Goal: Task Accomplishment & Management: Complete application form

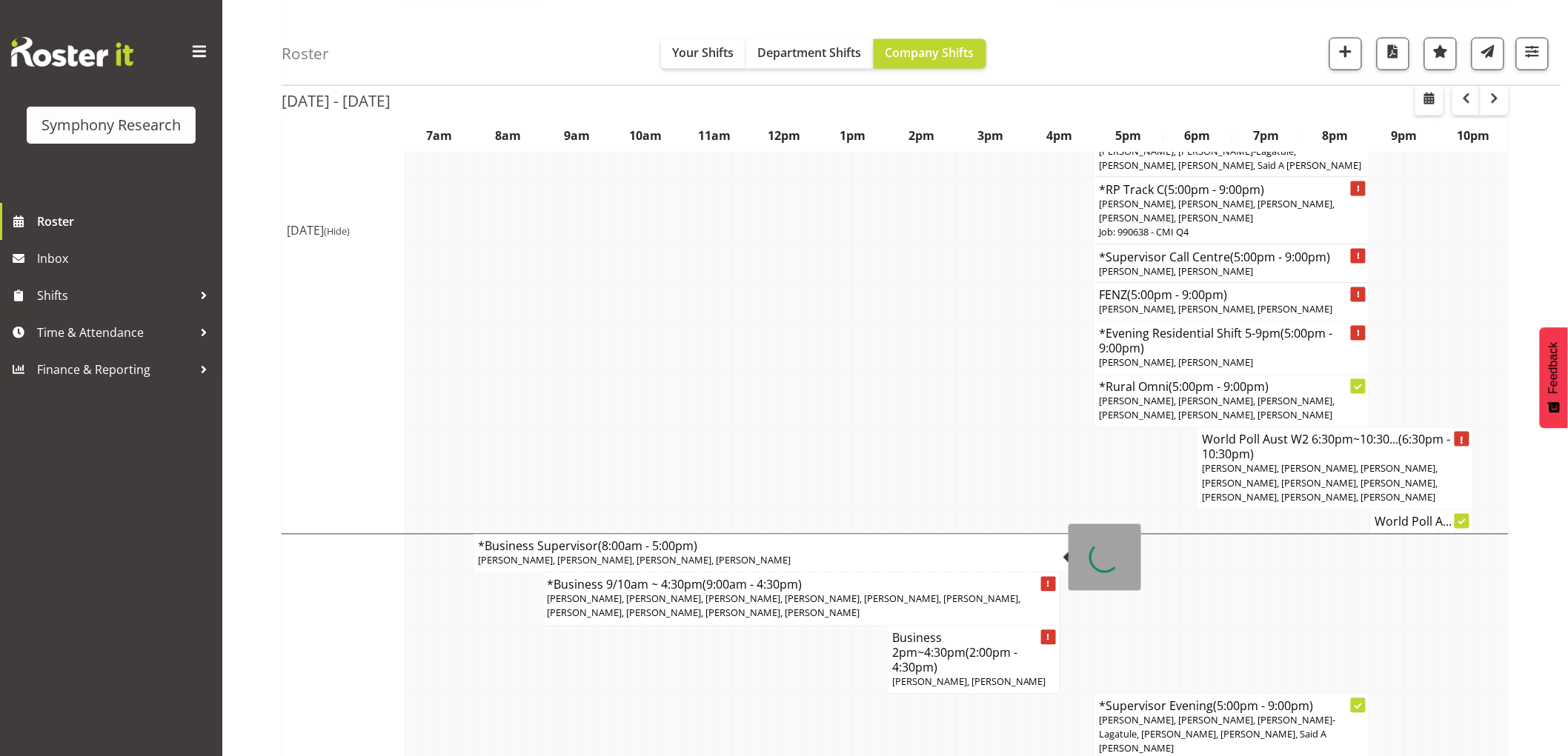
scroll to position [905, 0]
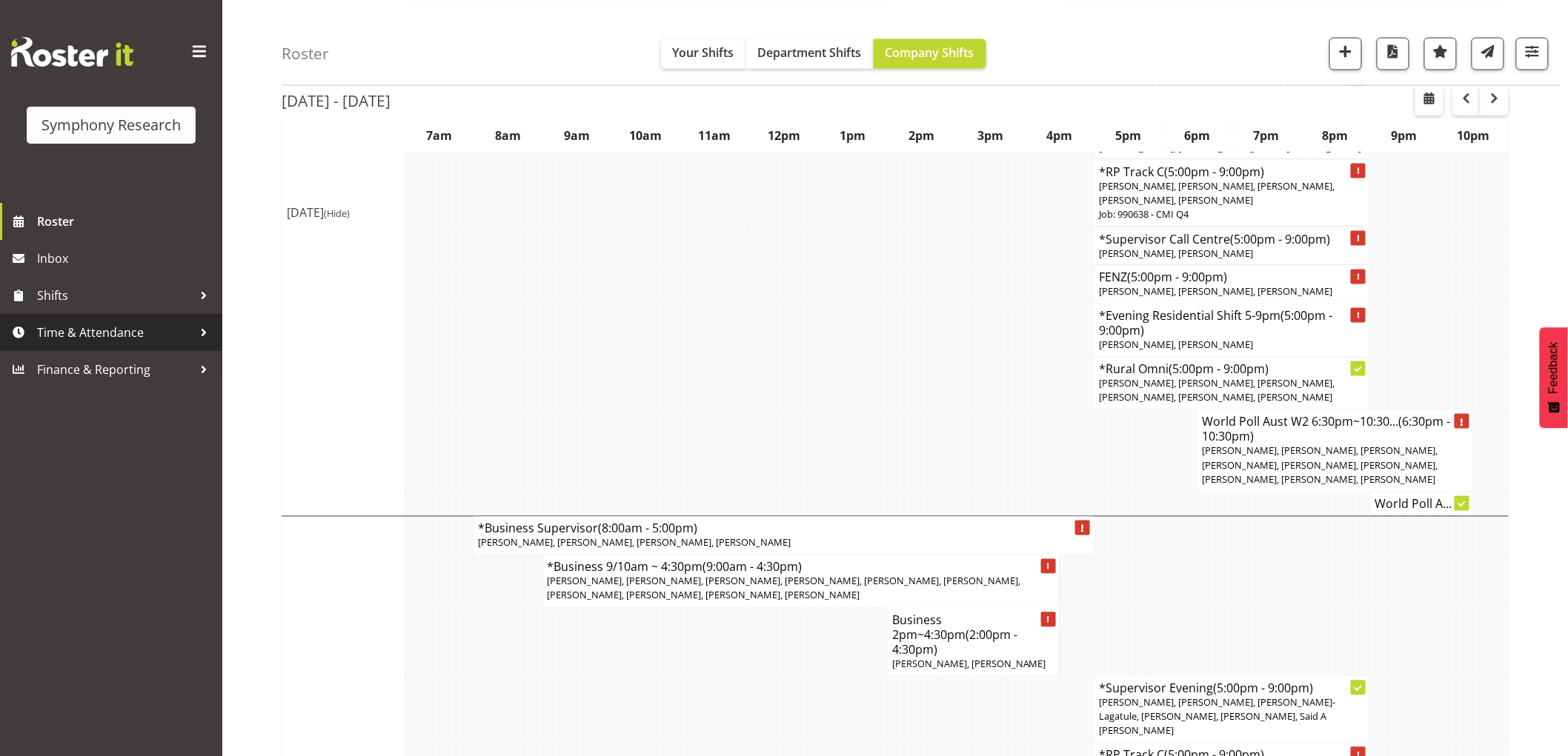
click at [103, 339] on span "Time & Attendance" at bounding box center [114, 332] width 156 height 22
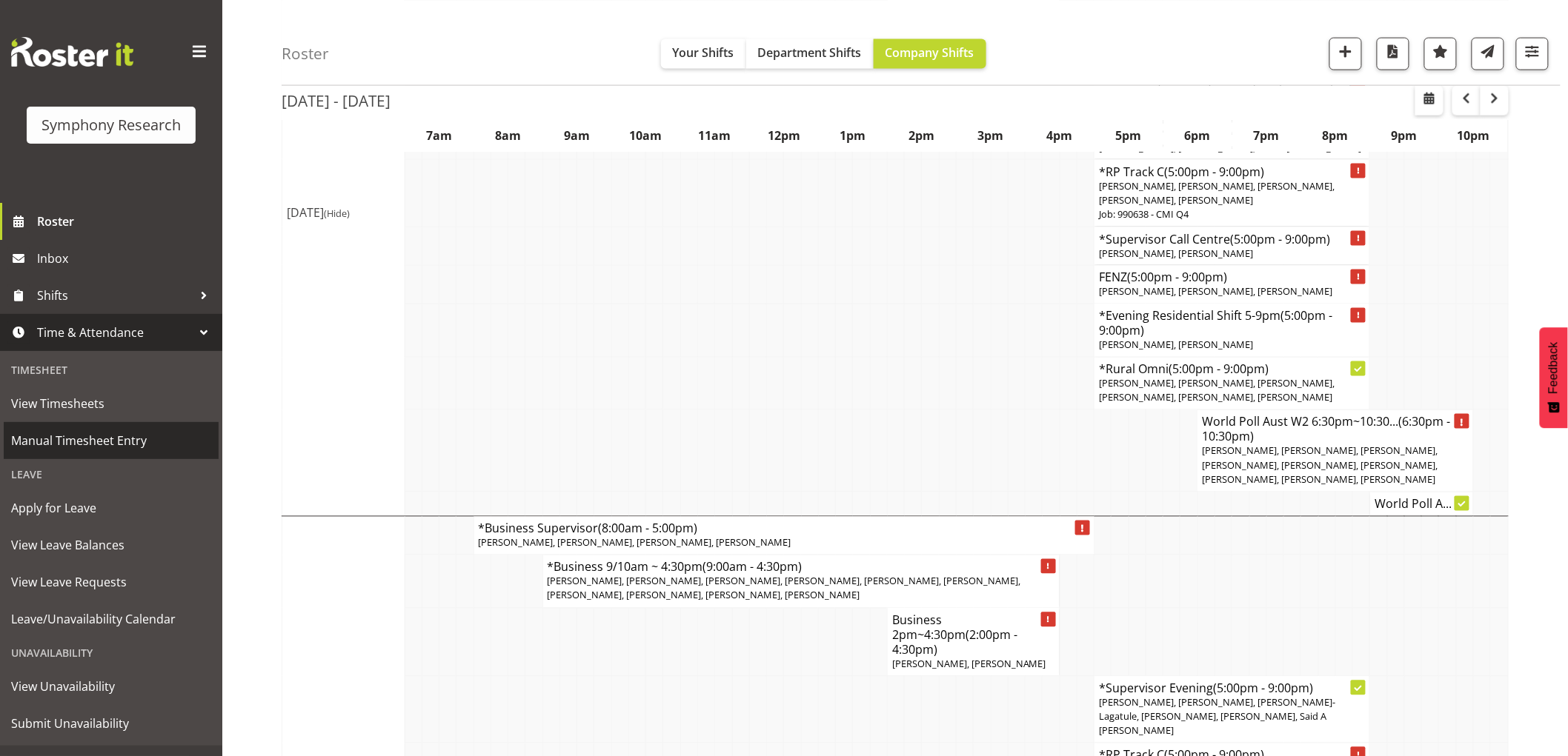
click at [142, 449] on span "Manual Timesheet Entry" at bounding box center [110, 440] width 200 height 22
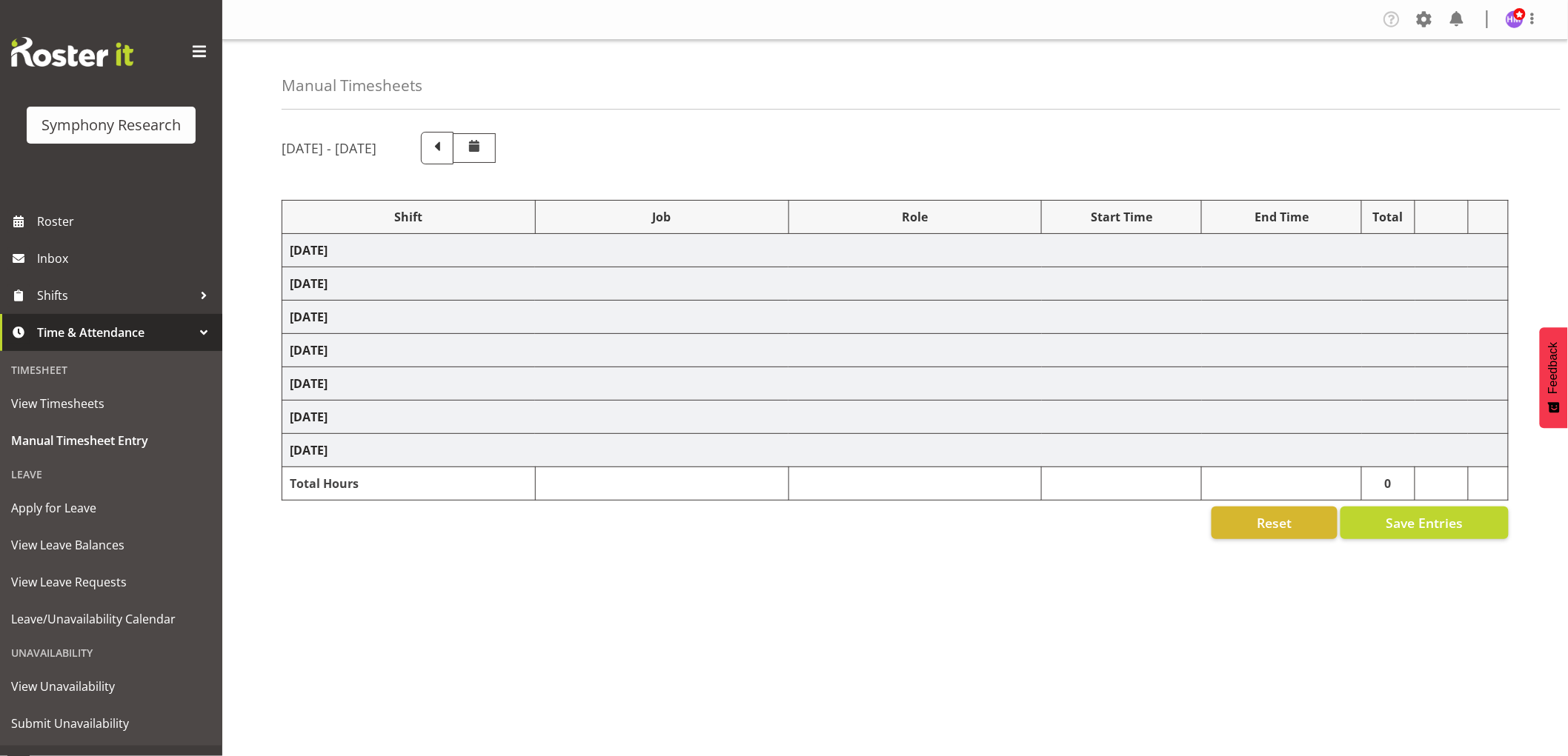
select select "1607"
select select "2379"
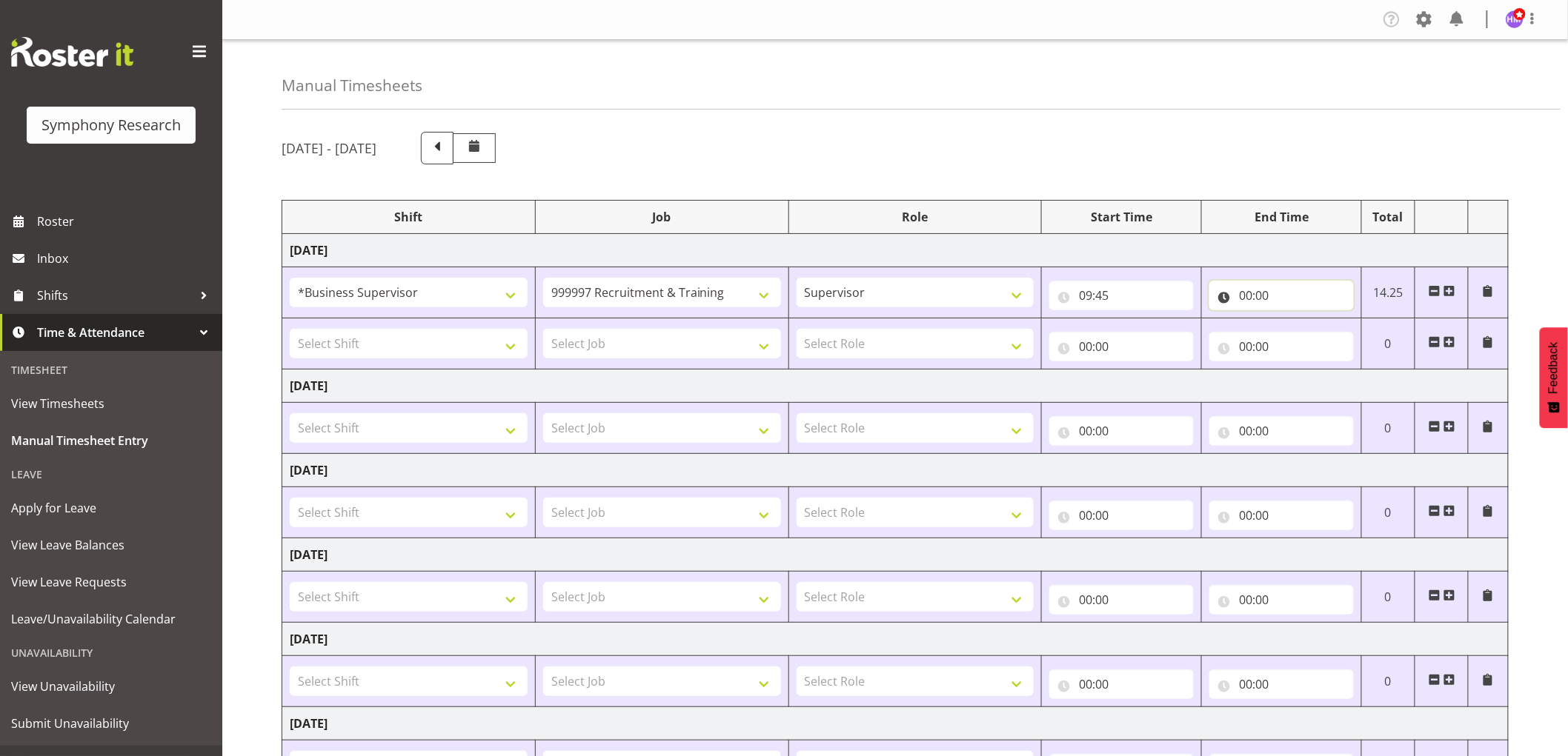
click at [1275, 287] on input "00:00" at bounding box center [1280, 295] width 144 height 30
click at [1304, 335] on select "00 01 02 03 04 05 06 07 08 09 10 11 12 13 14 15 16 17 18 19 20 21 22 23" at bounding box center [1310, 334] width 33 height 30
select select "16"
click at [1294, 319] on select "00 01 02 03 04 05 06 07 08 09 10 11 12 13 14 15 16 17 18 19 20 21 22 23" at bounding box center [1310, 334] width 33 height 30
type input "16:00"
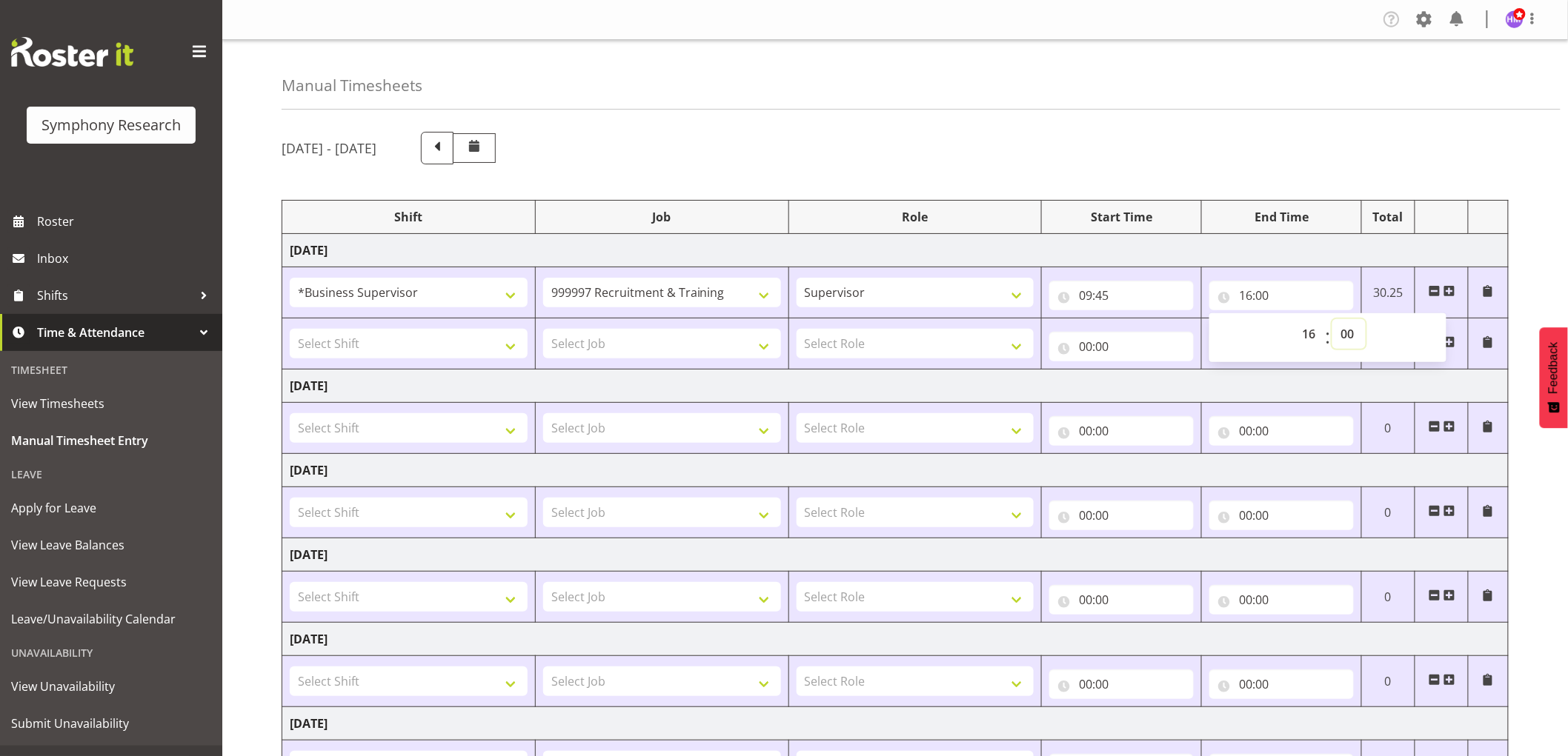
click at [1361, 330] on select "00 01 02 03 04 05 06 07 08 09 10 11 12 13 14 15 16 17 18 19 20 21 22 23 24 25 2…" at bounding box center [1348, 334] width 33 height 30
select select "30"
click at [1332, 319] on select "00 01 02 03 04 05 06 07 08 09 10 11 12 13 14 15 16 17 18 19 20 21 22 23 24 25 2…" at bounding box center [1348, 334] width 33 height 30
type input "16:30"
drag, startPoint x: 399, startPoint y: 342, endPoint x: 413, endPoint y: 339, distance: 14.3
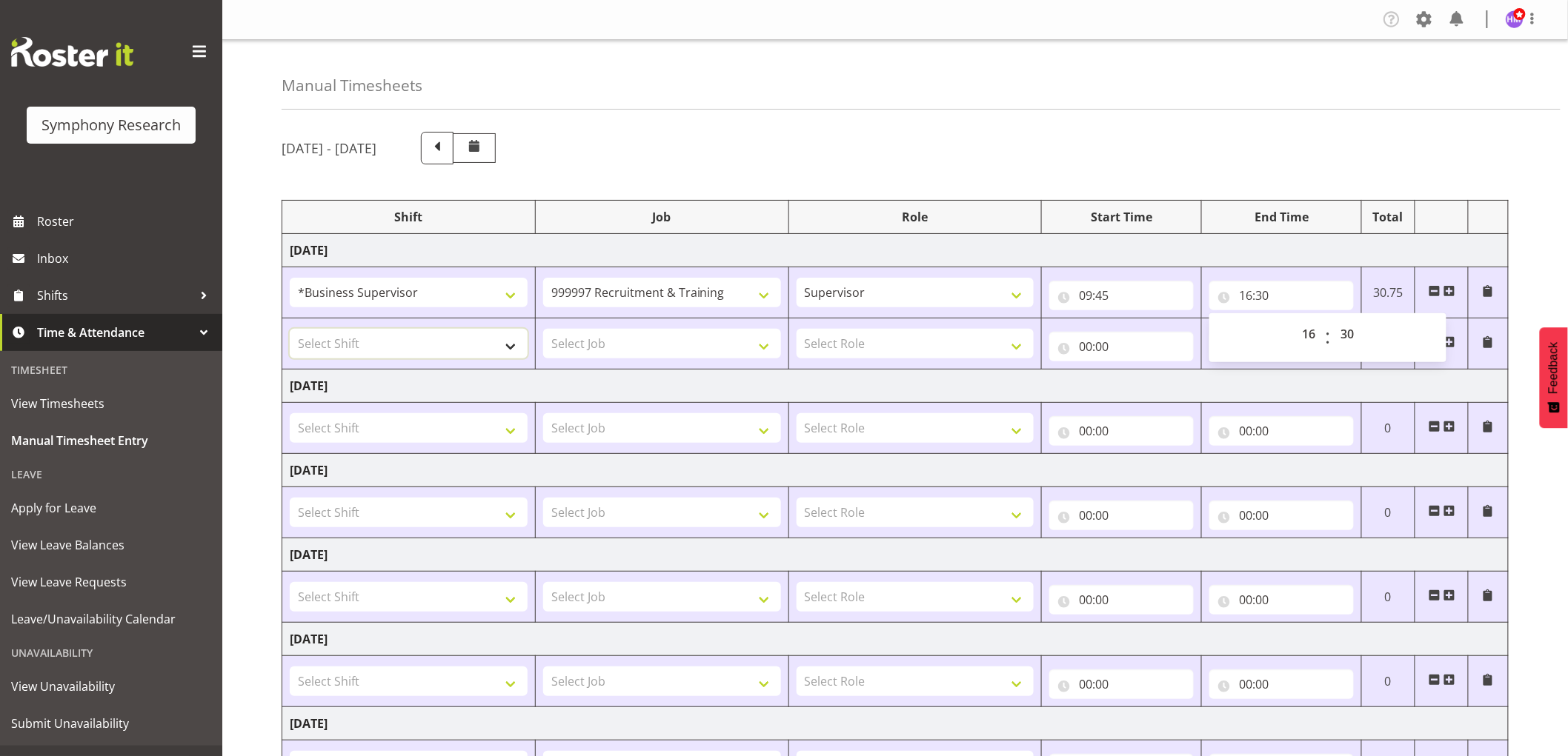
click at [400, 342] on select "Select Shift !!Project Briefing (Job to be assigned) !!Weekend Residential (Ros…" at bounding box center [409, 344] width 238 height 30
click at [1272, 293] on input "16:30" at bounding box center [1280, 295] width 144 height 30
drag, startPoint x: 1349, startPoint y: 339, endPoint x: 1368, endPoint y: 335, distance: 19.4
click at [1372, 335] on div "00 01 02 03 04 05 06 07 08 09 10 11 12 13 14 15 16 17 18 19 20 21 22 23 : 00 01…" at bounding box center [1327, 338] width 237 height 37
select select "15"
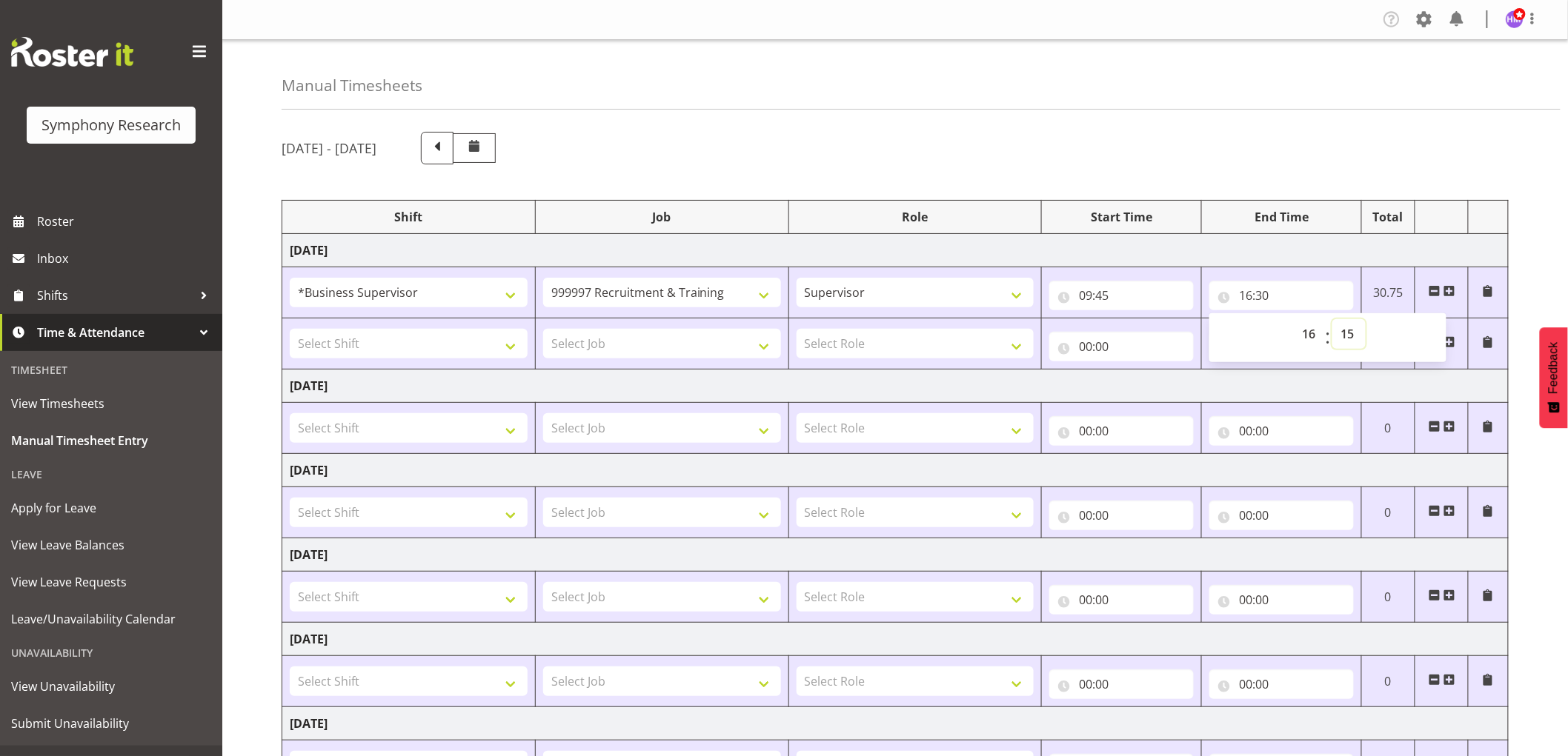
click at [1332, 319] on select "00 01 02 03 04 05 06 07 08 09 10 11 12 13 14 15 16 17 18 19 20 21 22 23 24 25 2…" at bounding box center [1348, 334] width 33 height 30
type input "16:15"
click at [446, 337] on select "Select Shift !!Project Briefing (Job to be assigned) !!Weekend Residential (Ros…" at bounding box center [409, 344] width 238 height 30
select select "1607"
click at [290, 329] on select "Select Shift !!Project Briefing (Job to be assigned) !!Weekend Residential (Ros…" at bounding box center [409, 344] width 238 height 30
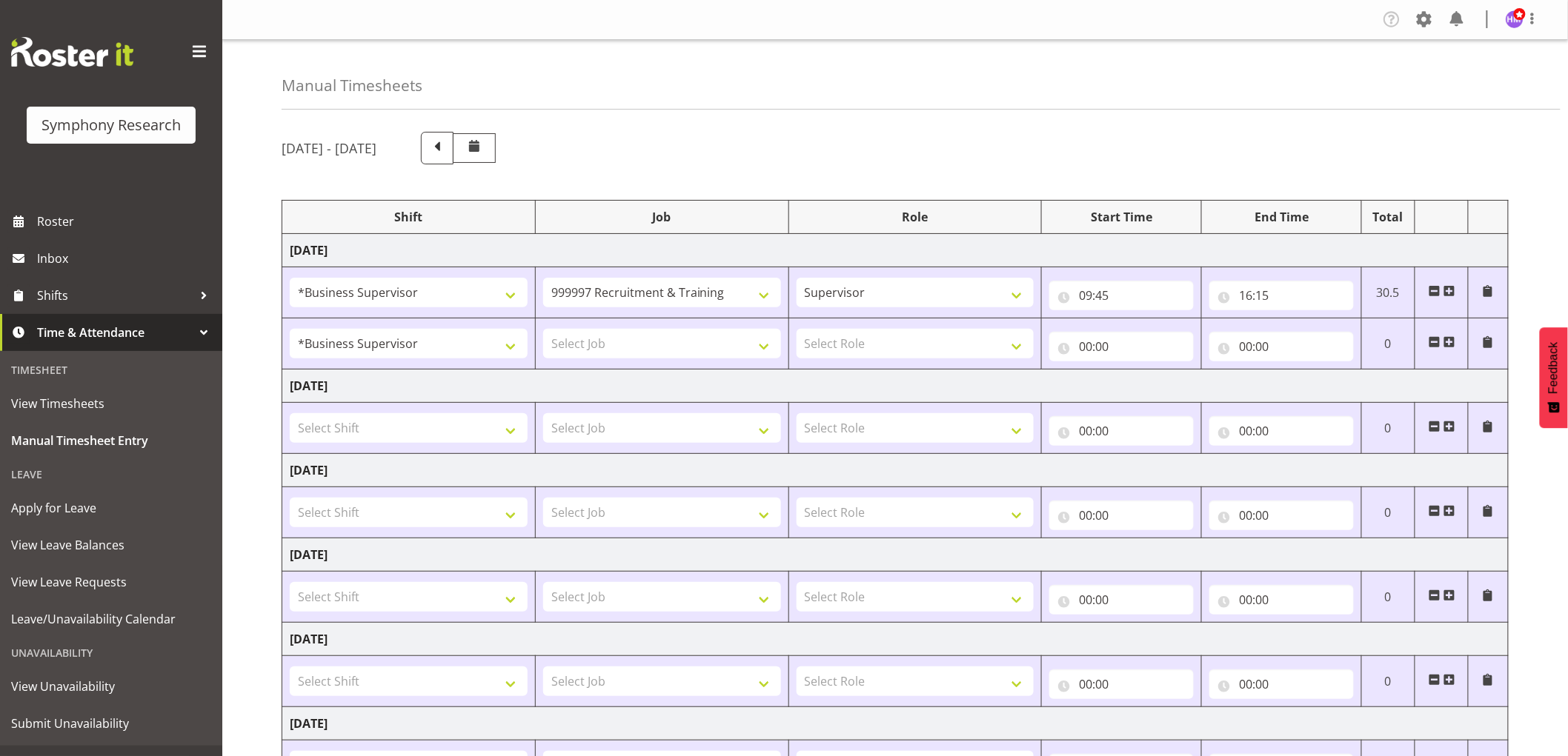
click at [581, 324] on td "Select Job 550060 IF Admin 553492 World Poll Aus Wave 2 Main 2025 553493 World …" at bounding box center [661, 344] width 254 height 51
drag, startPoint x: 603, startPoint y: 342, endPoint x: 655, endPoint y: 309, distance: 61.6
click at [603, 342] on select "Select Job 550060 IF Admin 553492 World Poll Aus Wave 2 Main 2025 553493 World …" at bounding box center [662, 344] width 238 height 30
select select "757"
click at [543, 329] on select "Select Job 550060 IF Admin 553492 World Poll Aus Wave 2 Main 2025 553493 World …" at bounding box center [662, 344] width 238 height 30
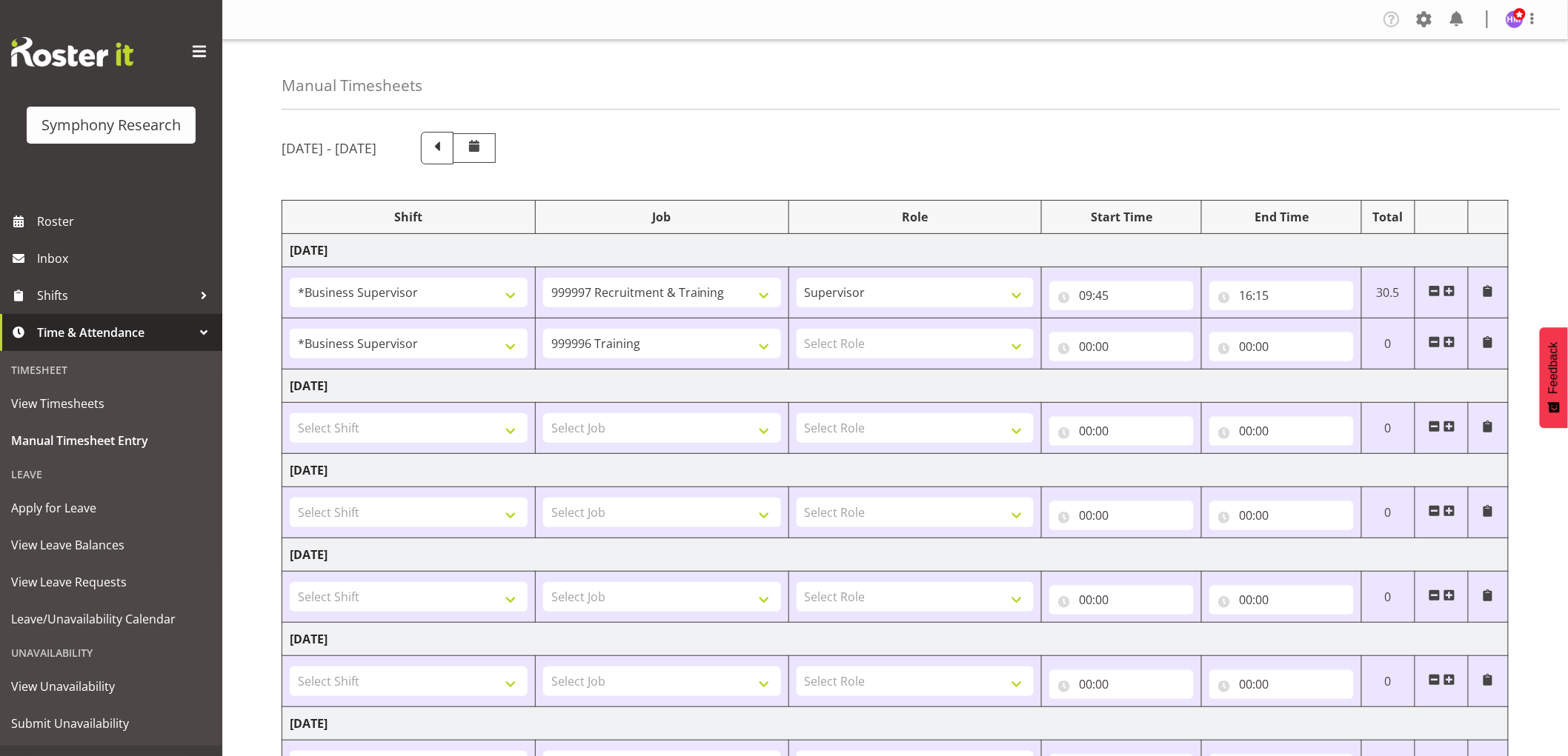
click at [875, 316] on td "Supervisor Interviewing Briefing" at bounding box center [915, 292] width 254 height 51
click at [867, 347] on select "Select Role Supervisor Interviewing Briefing" at bounding box center [915, 344] width 238 height 30
select select "45"
click at [796, 329] on select "Select Role Supervisor Interviewing Briefing" at bounding box center [915, 344] width 238 height 30
click at [1101, 348] on input "00:00" at bounding box center [1121, 347] width 144 height 30
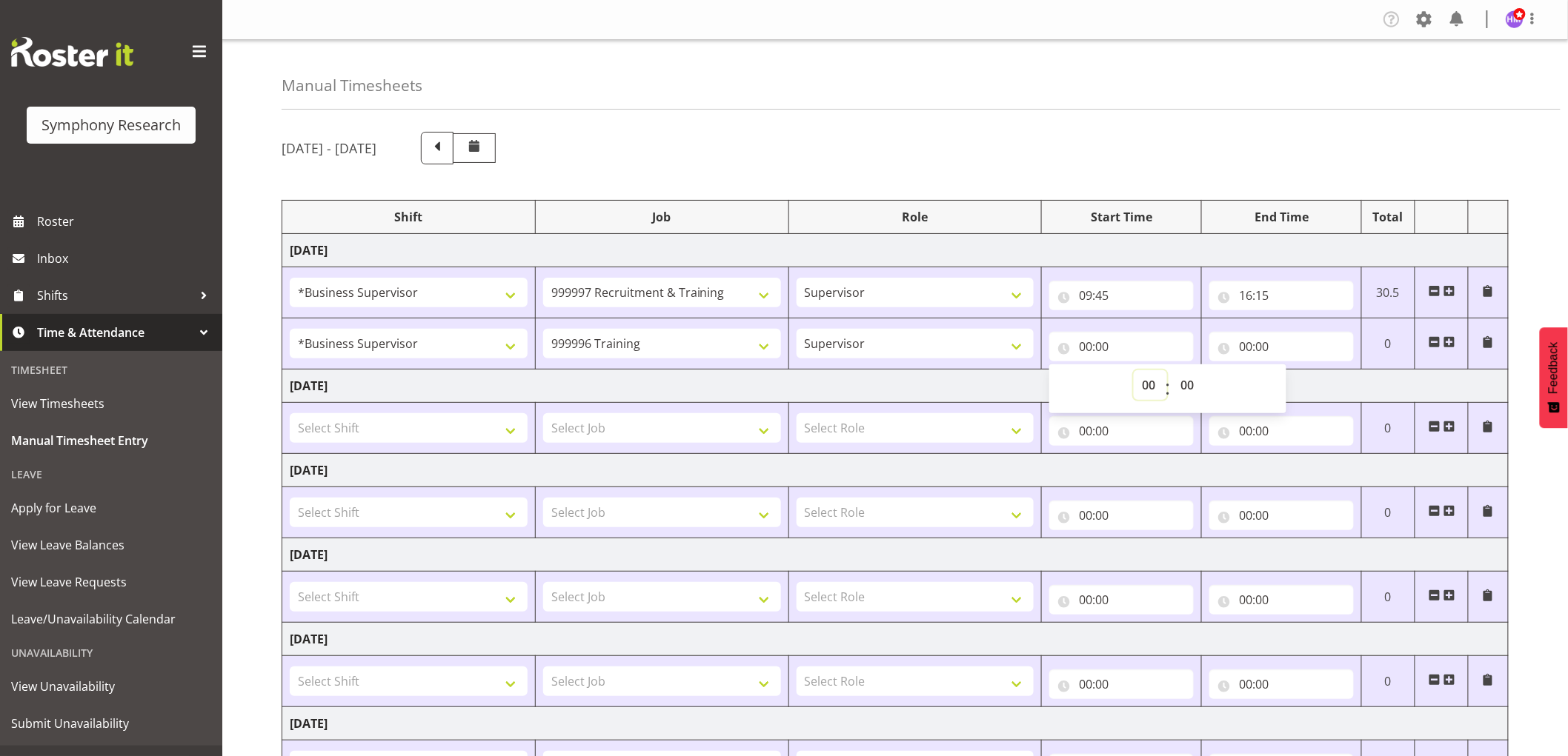
click at [1151, 391] on select "00 01 02 03 04 05 06 07 08 09 10 11 12 13 14 15 16 17 18 19 20 21 22 23" at bounding box center [1150, 384] width 33 height 30
click at [1150, 391] on select "00 01 02 03 04 05 06 07 08 09 10 11 12 13 14 15 16 17 18 19 20 21 22 23" at bounding box center [1150, 384] width 33 height 30
click at [1149, 389] on select "00 01 02 03 04 05 06 07 08 09 10 11 12 13 14 15 16 17 18 19 20 21 22 23" at bounding box center [1150, 384] width 33 height 30
select select "16"
click at [1133, 370] on select "00 01 02 03 04 05 06 07 08 09 10 11 12 13 14 15 16 17 18 19 20 21 22 23" at bounding box center [1150, 384] width 33 height 30
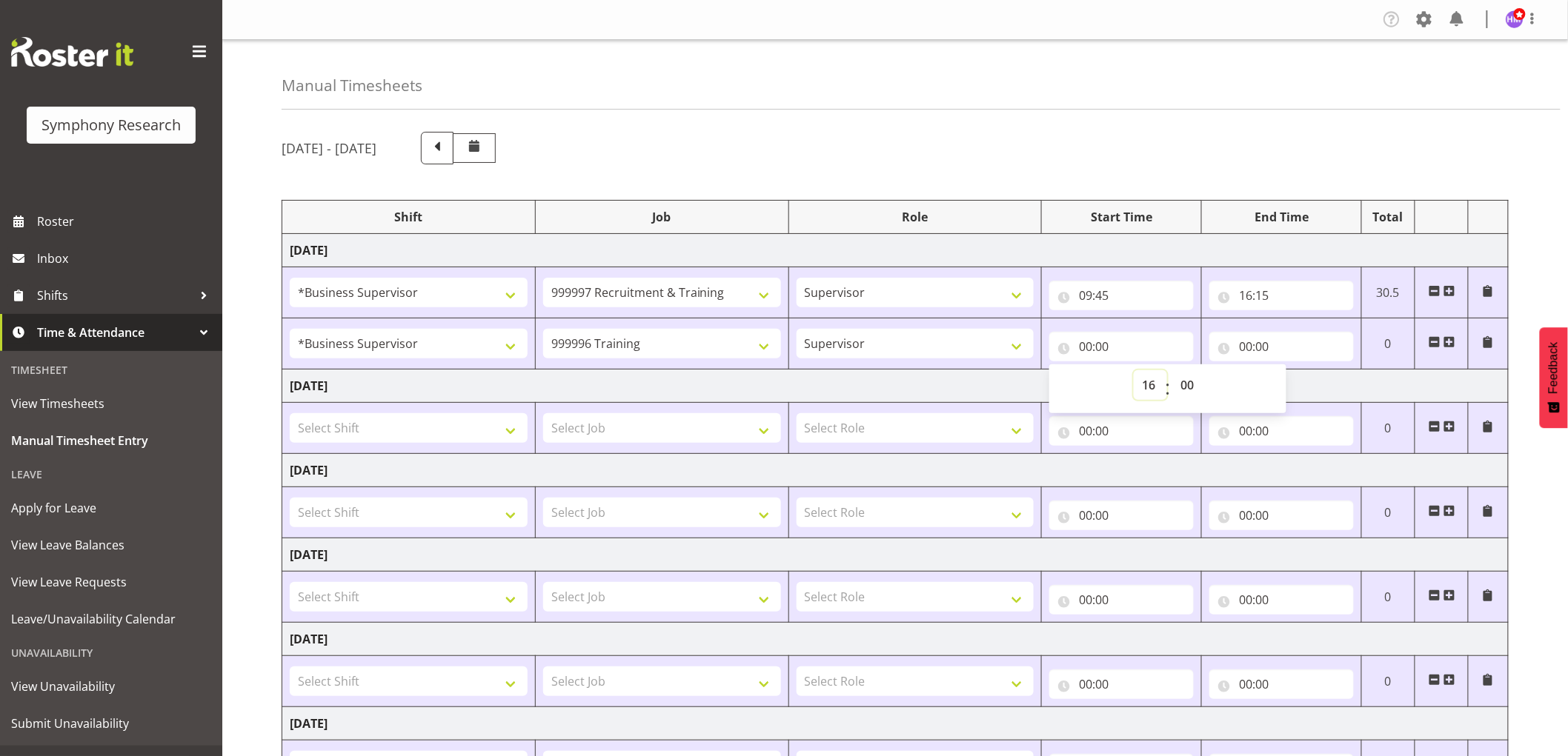
type input "16:00"
click at [1191, 382] on select "00 01 02 03 04 05 06 07 08 09 10 11 12 13 14 15 16 17 18 19 20 21 22 23 24 25 2…" at bounding box center [1188, 384] width 33 height 30
select select "54"
click at [1172, 370] on select "00 01 02 03 04 05 06 07 08 09 10 11 12 13 14 15 16 17 18 19 20 21 22 23 24 25 2…" at bounding box center [1188, 384] width 33 height 30
type input "16:54"
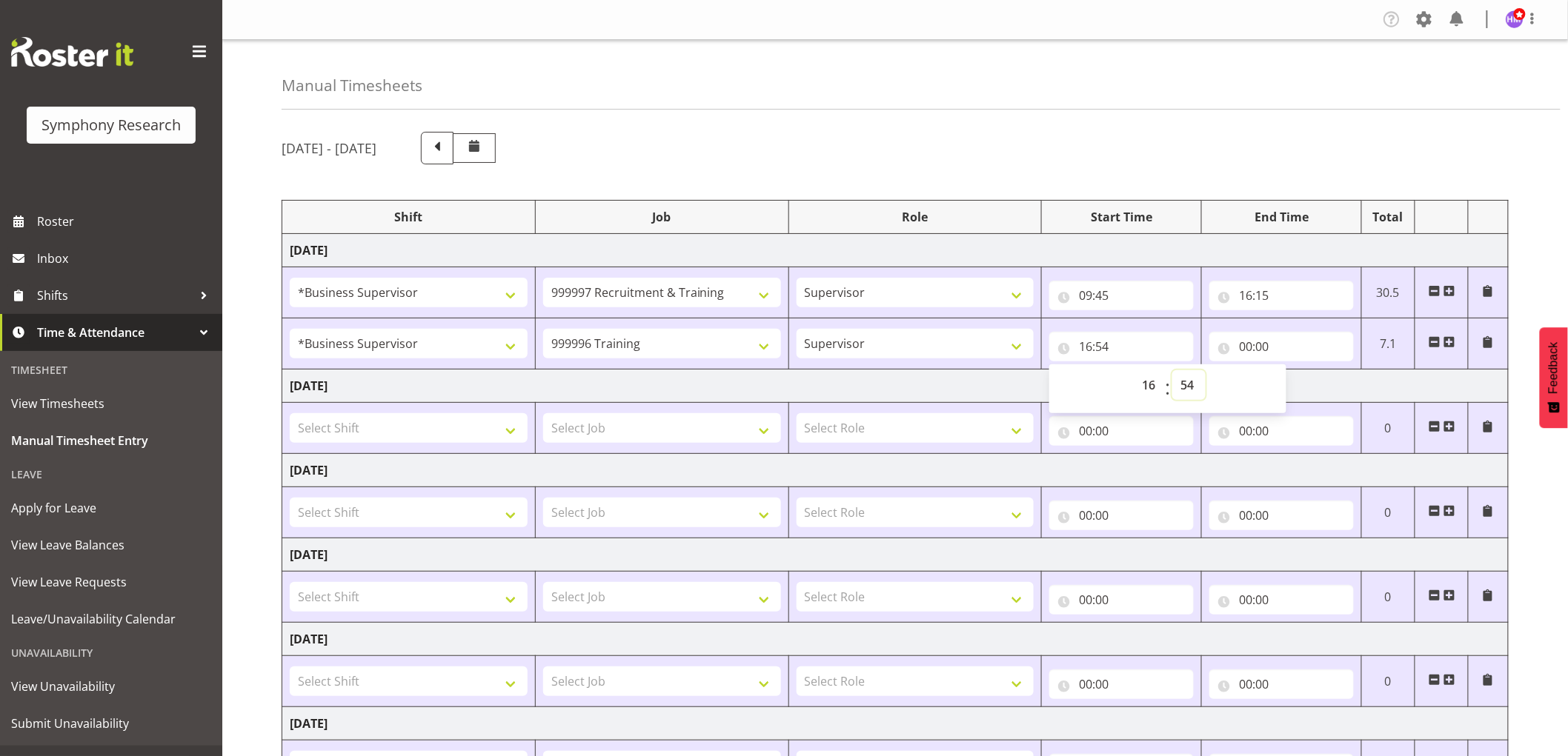
click at [1180, 383] on select "00 01 02 03 04 05 06 07 08 09 10 11 12 13 14 15 16 17 18 19 20 21 22 23 24 25 2…" at bounding box center [1188, 384] width 33 height 30
select select "45"
click at [1172, 370] on select "00 01 02 03 04 05 06 07 08 09 10 11 12 13 14 15 16 17 18 19 20 21 22 23 24 25 2…" at bounding box center [1188, 384] width 33 height 30
type input "16:45"
click at [1247, 348] on input "00:00" at bounding box center [1280, 347] width 144 height 30
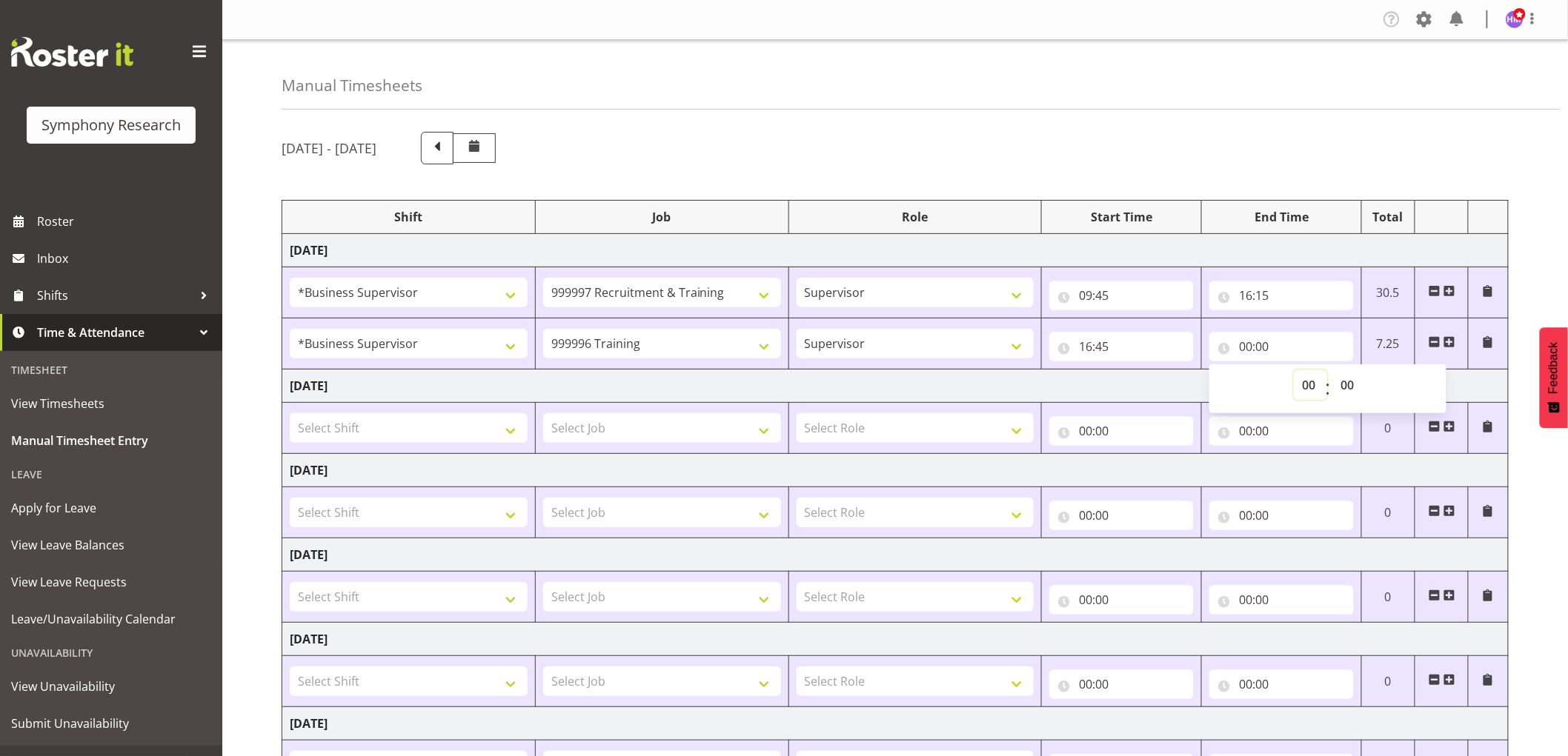
click at [1315, 391] on select "00 01 02 03 04 05 06 07 08 09 10 11 12 13 14 15 16 17 18 19 20 21 22 23" at bounding box center [1310, 384] width 33 height 30
select select "21"
click at [1294, 370] on select "00 01 02 03 04 05 06 07 08 09 10 11 12 13 14 15 16 17 18 19 20 21 22 23" at bounding box center [1310, 384] width 33 height 30
type input "21:00"
click at [1342, 111] on div "Manual Timesheets August 18th - August 24th 2025 Shift Job Role Start Time End …" at bounding box center [894, 499] width 1345 height 919
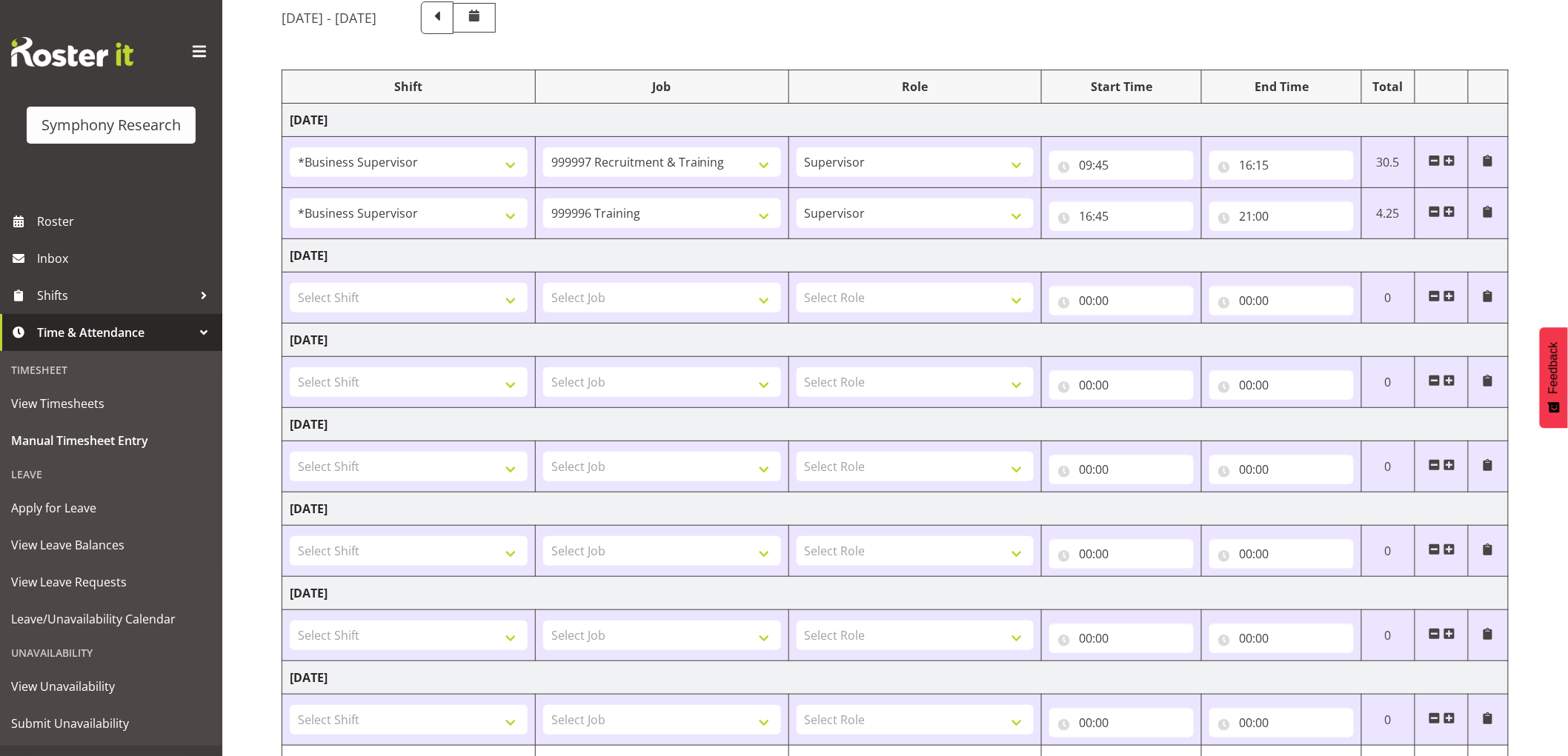
scroll to position [217, 0]
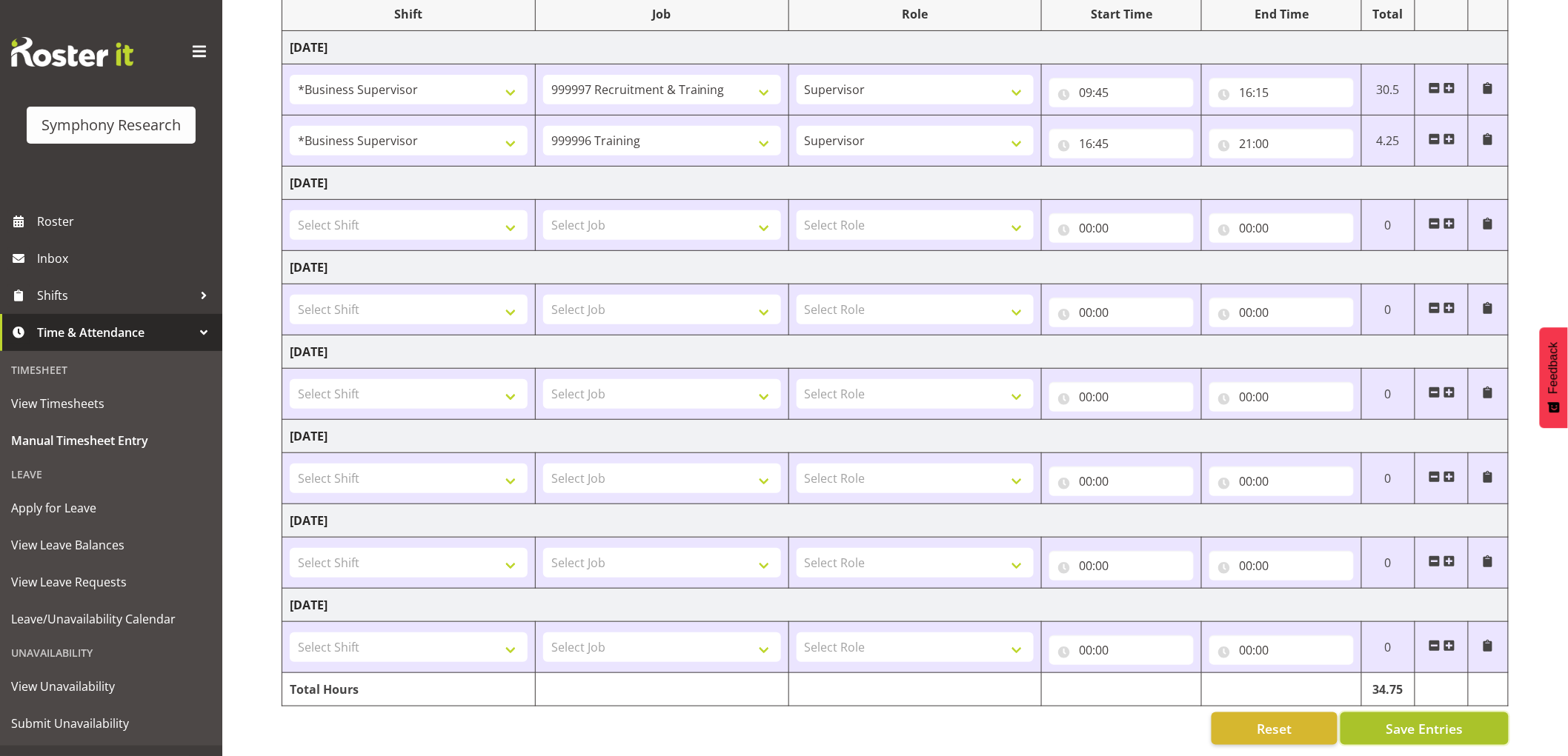
click at [1388, 719] on span "Save Entries" at bounding box center [1424, 729] width 77 height 19
